Goal: Task Accomplishment & Management: Manage account settings

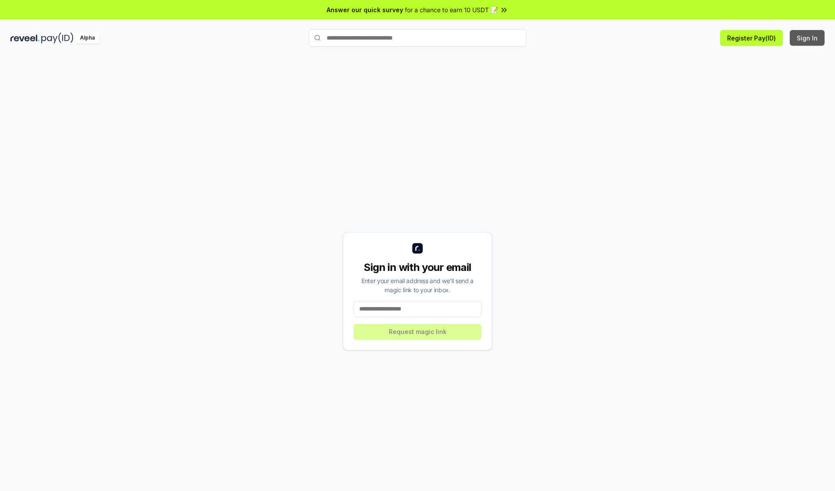
click at [807, 38] on button "Sign In" at bounding box center [806, 38] width 35 height 16
type input "**********"
click at [417, 331] on button "Request magic link" at bounding box center [417, 332] width 128 height 16
